Goal: Register for event/course

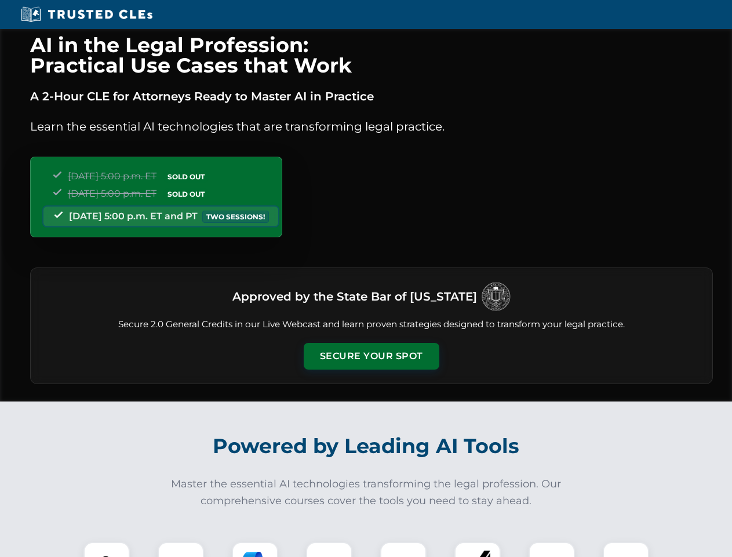
click at [371, 356] on button "Secure Your Spot" at bounding box center [372, 356] width 136 height 27
click at [107, 549] on img at bounding box center [107, 565] width 34 height 34
click at [181, 549] on div at bounding box center [181, 564] width 46 height 46
click at [255, 549] on div at bounding box center [255, 564] width 46 height 46
click at [329, 549] on img at bounding box center [329, 564] width 32 height 32
